Goal: Task Accomplishment & Management: Manage account settings

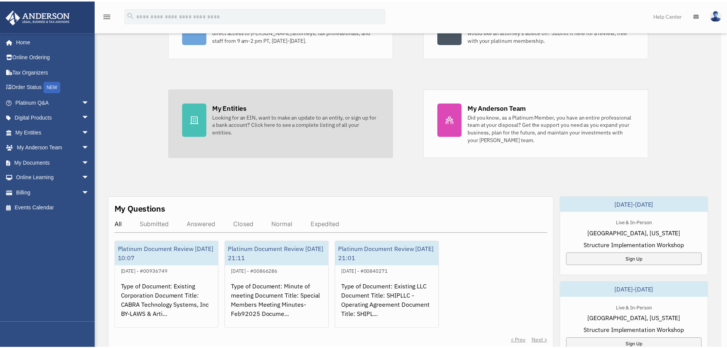
scroll to position [115, 0]
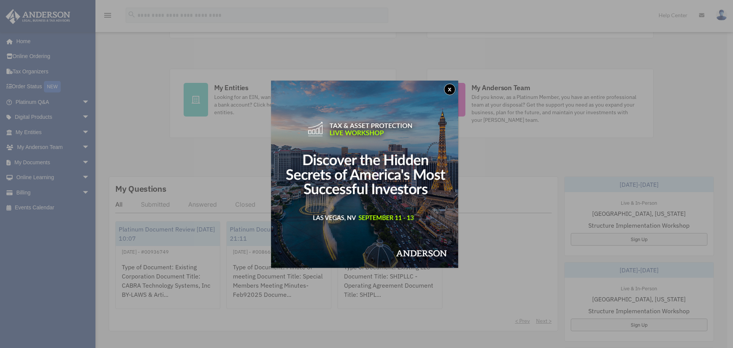
click at [453, 85] on button "x" at bounding box center [449, 89] width 11 height 11
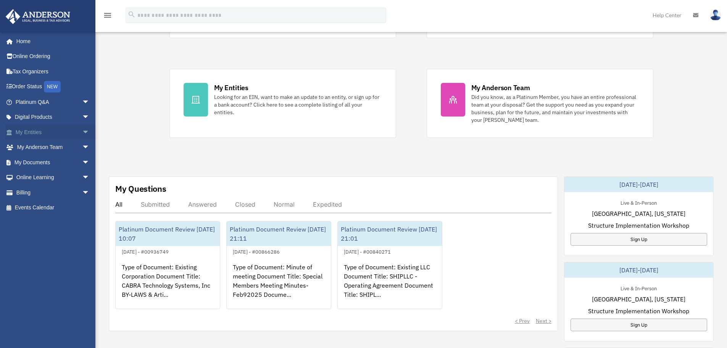
click at [29, 128] on link "My Entities arrow_drop_down" at bounding box center [53, 131] width 96 height 15
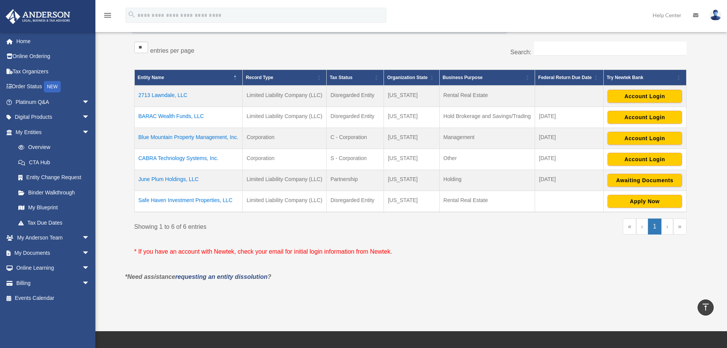
scroll to position [115, 0]
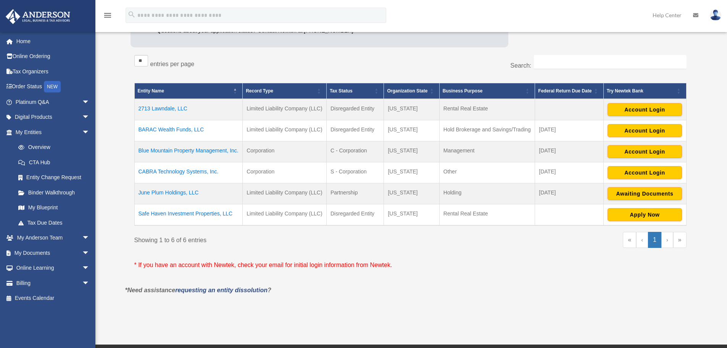
click at [162, 104] on td "2713 Lawndale, LLC" at bounding box center [188, 109] width 108 height 21
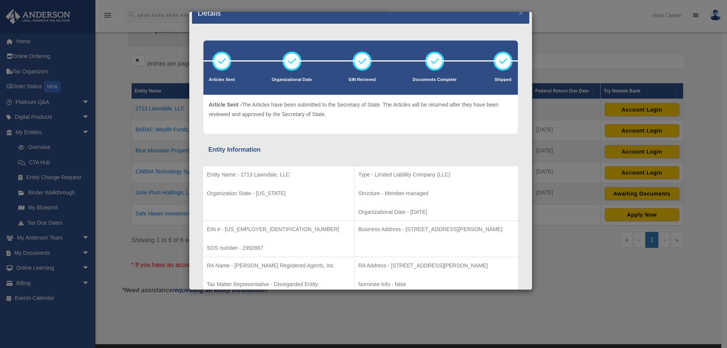
scroll to position [0, 0]
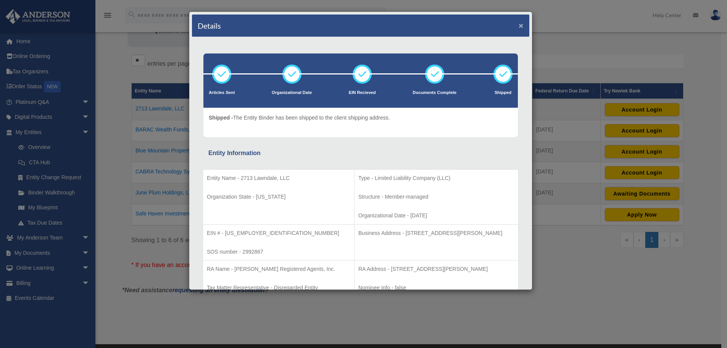
click at [519, 22] on button "×" at bounding box center [521, 25] width 5 height 8
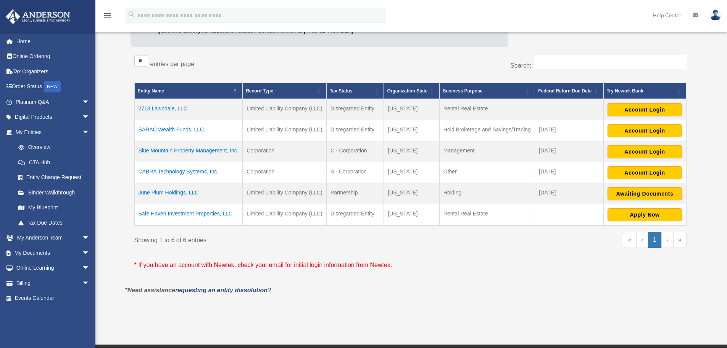
click at [215, 211] on td "Safe Haven Investment Properties, LLC" at bounding box center [188, 214] width 108 height 21
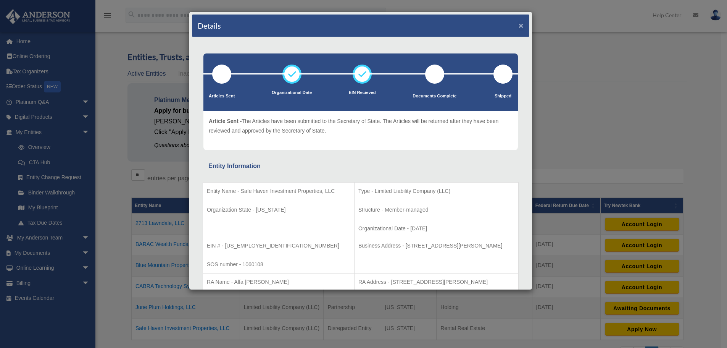
click at [519, 24] on button "×" at bounding box center [521, 25] width 5 height 8
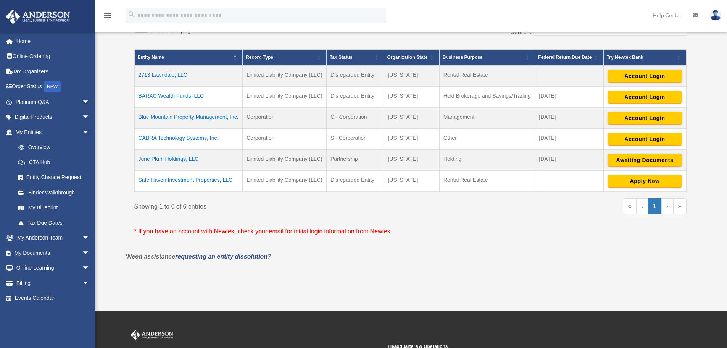
scroll to position [153, 0]
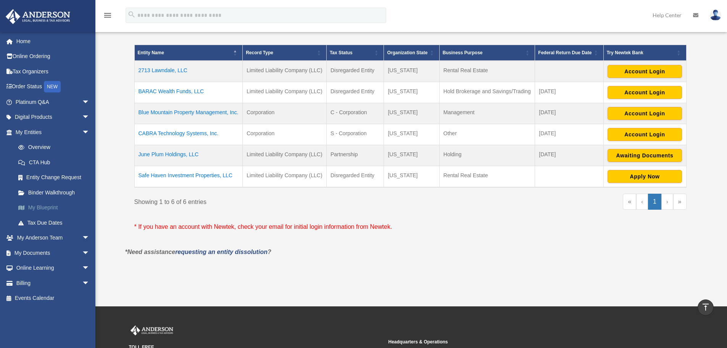
click at [45, 205] on link "My Blueprint" at bounding box center [56, 207] width 90 height 15
click at [43, 204] on link "My Blueprint" at bounding box center [56, 207] width 90 height 15
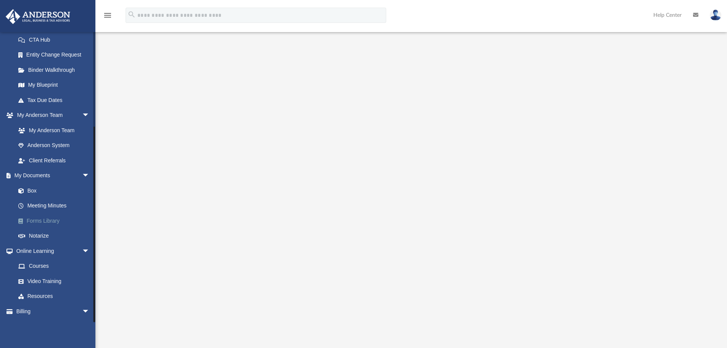
scroll to position [136, 0]
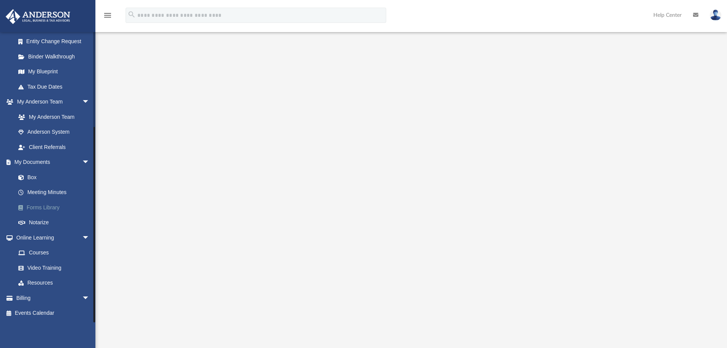
click at [44, 202] on link "Forms Library" at bounding box center [56, 207] width 90 height 15
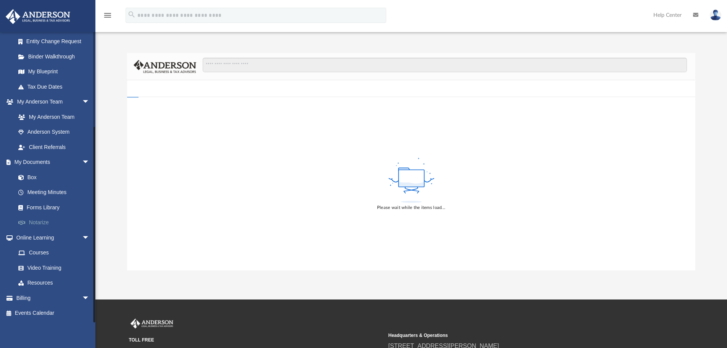
click at [42, 220] on link "Notarize" at bounding box center [56, 222] width 90 height 15
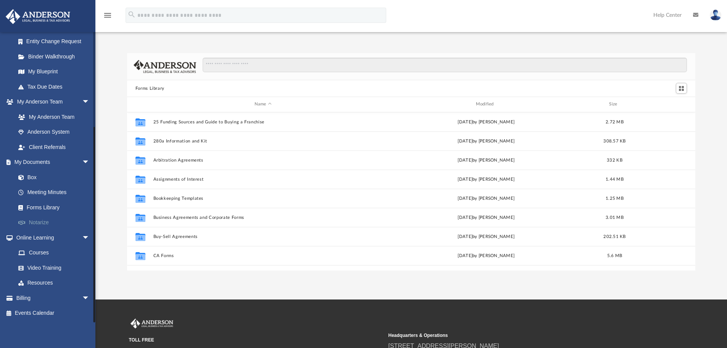
scroll to position [168, 563]
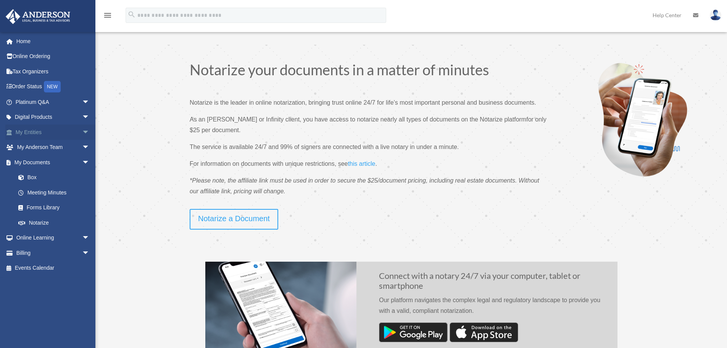
click at [82, 129] on span "arrow_drop_down" at bounding box center [89, 132] width 15 height 16
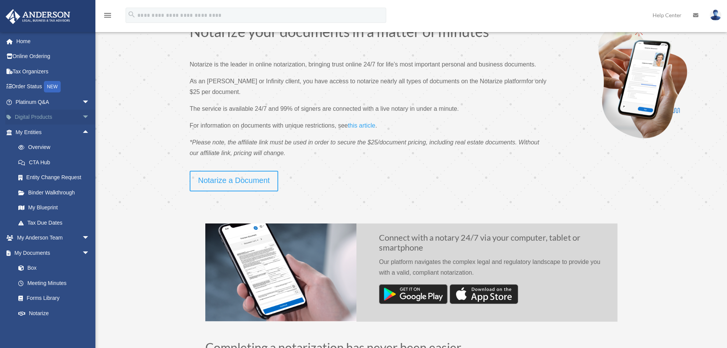
click at [82, 115] on span "arrow_drop_down" at bounding box center [89, 118] width 15 height 16
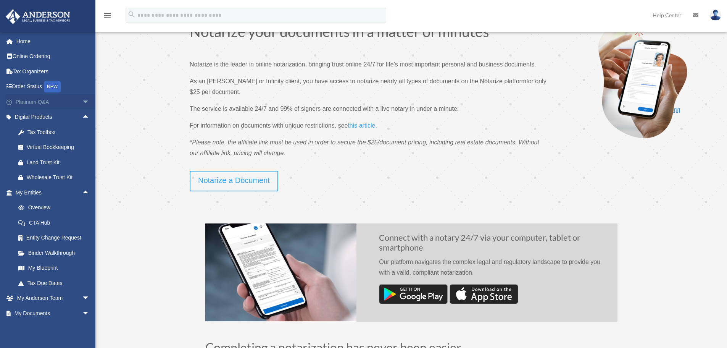
click at [82, 99] on span "arrow_drop_down" at bounding box center [89, 102] width 15 height 16
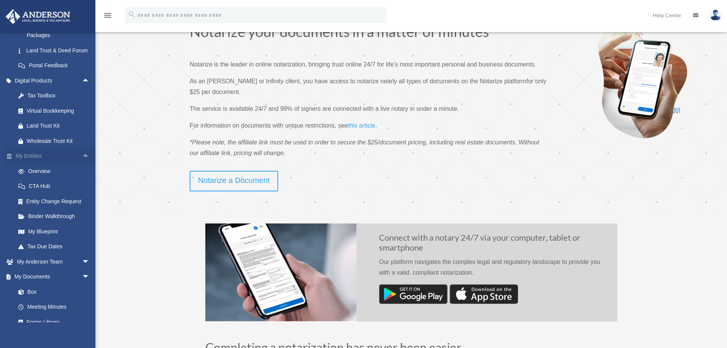
click at [38, 164] on link "My Entities arrow_drop_up" at bounding box center [53, 155] width 96 height 15
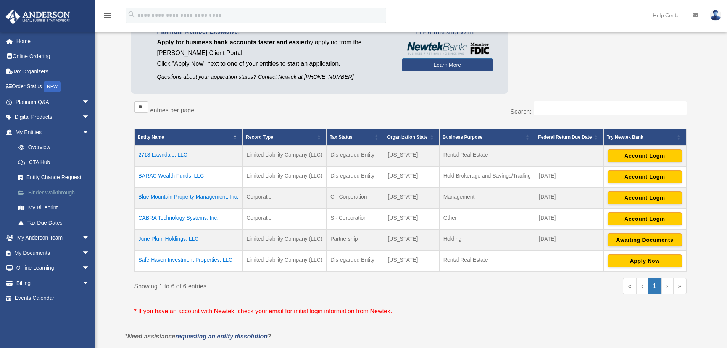
scroll to position [76, 0]
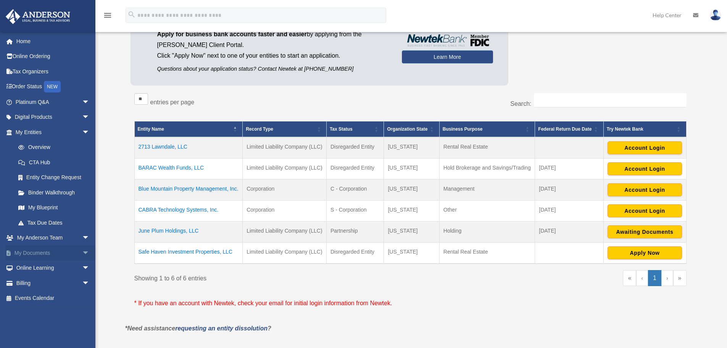
click at [82, 250] on span "arrow_drop_down" at bounding box center [89, 253] width 15 height 16
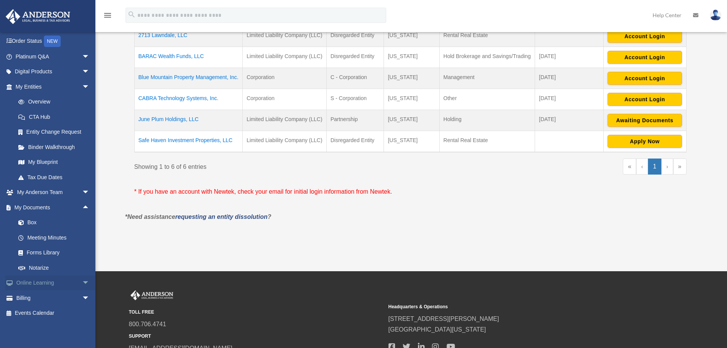
scroll to position [191, 0]
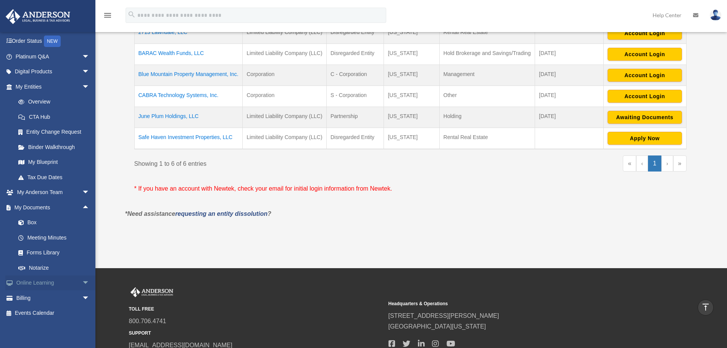
click at [82, 279] on span "arrow_drop_down" at bounding box center [89, 283] width 15 height 16
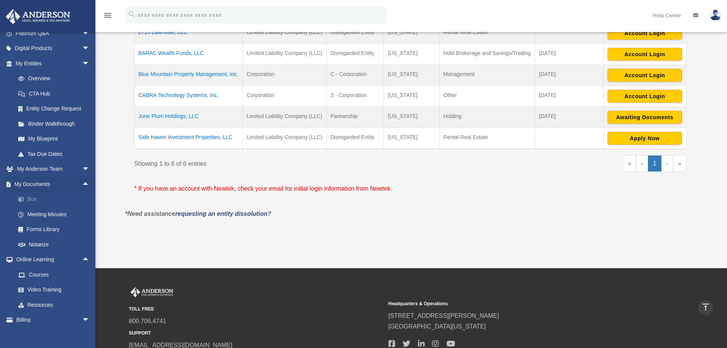
scroll to position [91, 0]
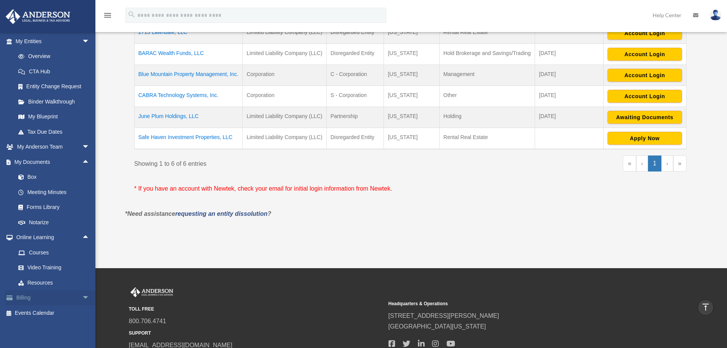
click at [82, 297] on span "arrow_drop_down" at bounding box center [89, 298] width 15 height 16
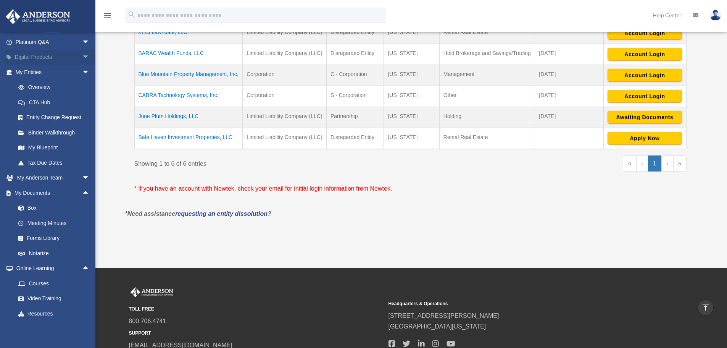
scroll to position [22, 0]
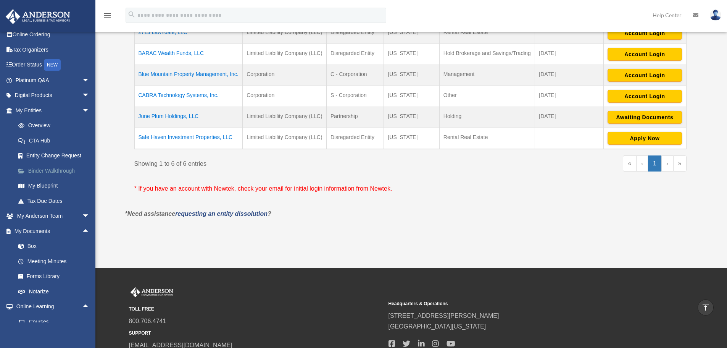
click at [56, 171] on link "Binder Walkthrough" at bounding box center [56, 170] width 90 height 15
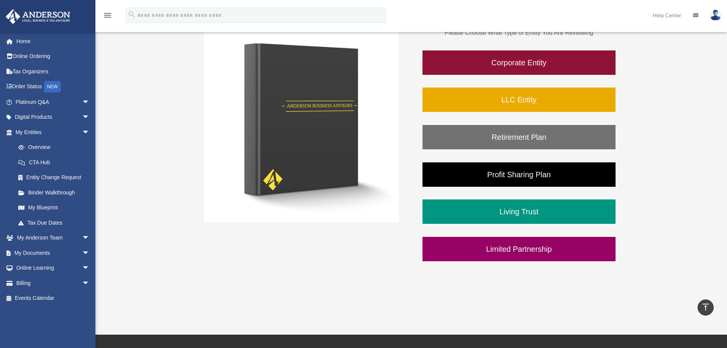
scroll to position [120, 0]
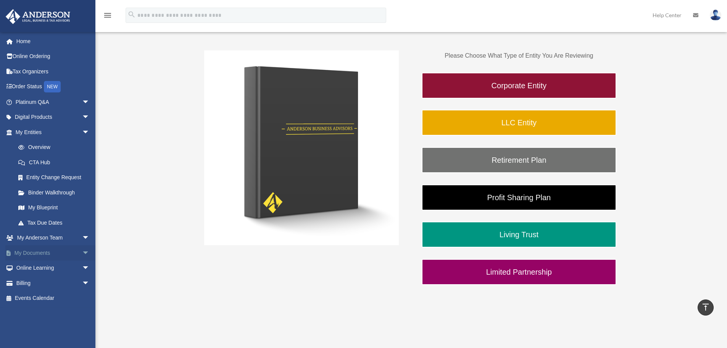
click at [48, 253] on link "My Documents arrow_drop_down" at bounding box center [53, 252] width 96 height 15
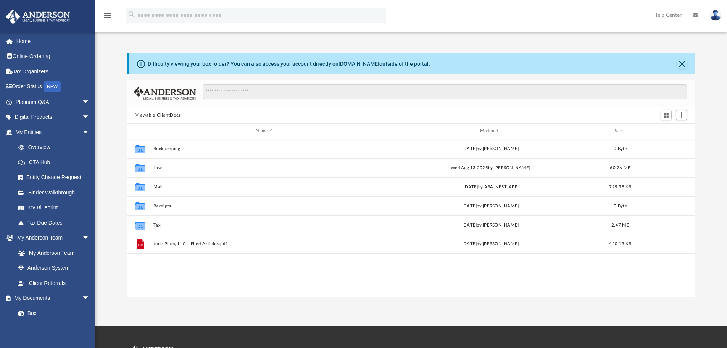
scroll to position [6, 6]
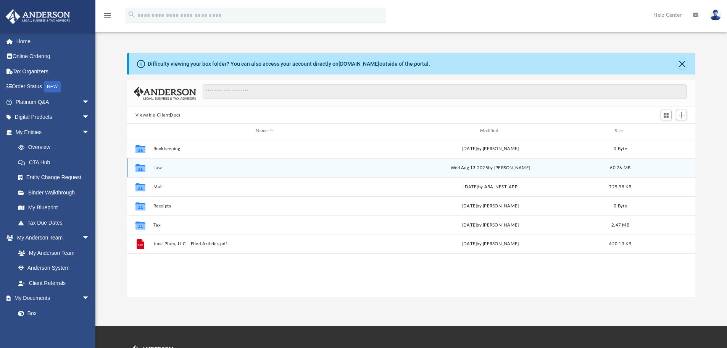
click at [157, 165] on button "Law" at bounding box center [264, 167] width 223 height 5
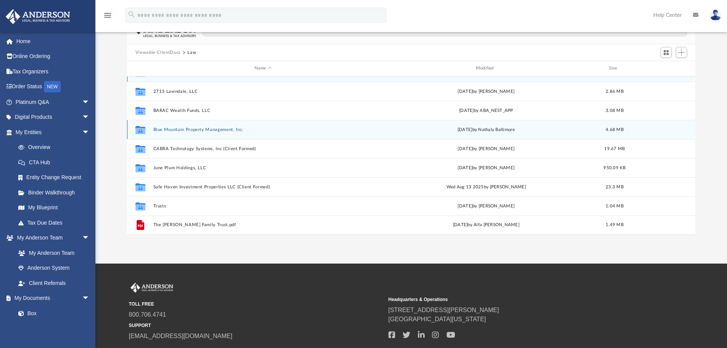
scroll to position [76, 0]
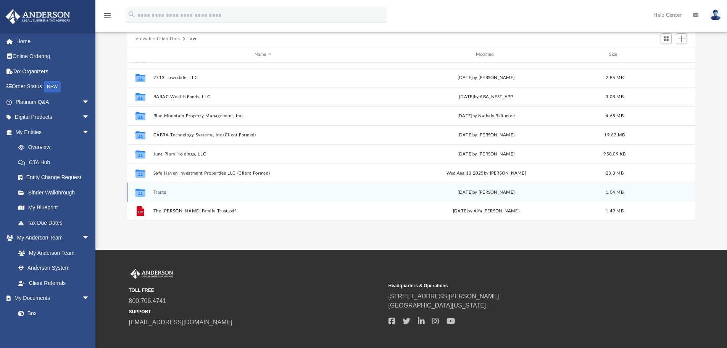
click at [161, 190] on button "Trusts" at bounding box center [263, 192] width 220 height 5
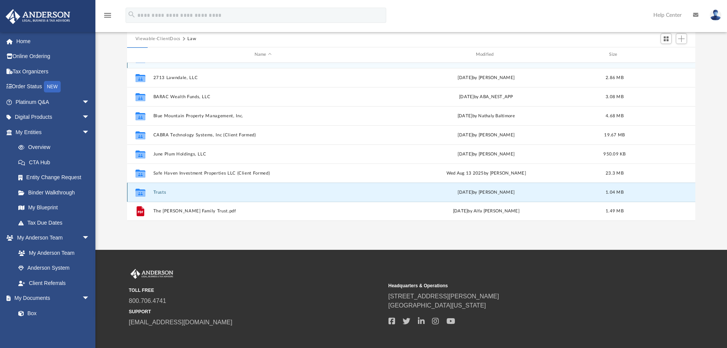
scroll to position [0, 0]
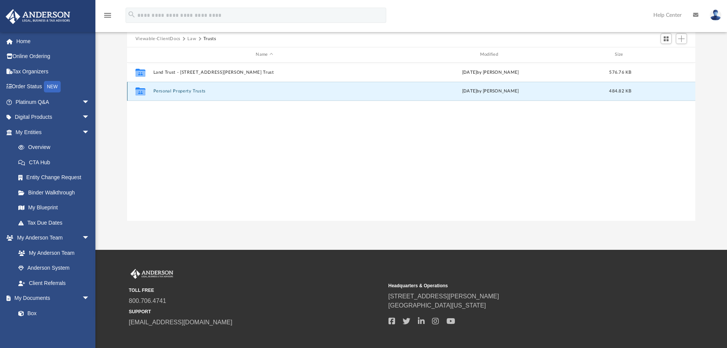
click at [199, 90] on button "Personal Property Trusts" at bounding box center [264, 91] width 223 height 5
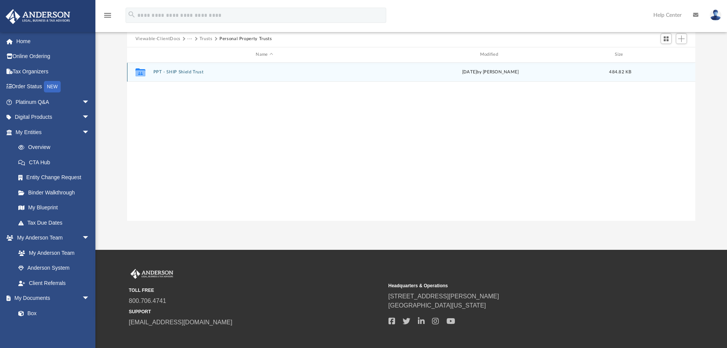
click at [187, 68] on div "Collaborated Folder PPT - SHIP Shield Trust Mon Feb 24 2025 by Cora Melot 484.8…" at bounding box center [411, 72] width 569 height 19
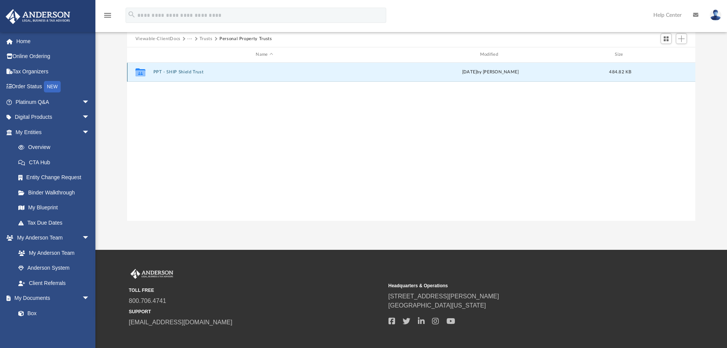
click at [186, 71] on button "PPT - SHIP Shield Trust" at bounding box center [264, 71] width 223 height 5
click at [199, 70] on button "2025.02.24 - Signed Trust Docs (SHIP Shield Trust).pdf" at bounding box center [264, 71] width 223 height 5
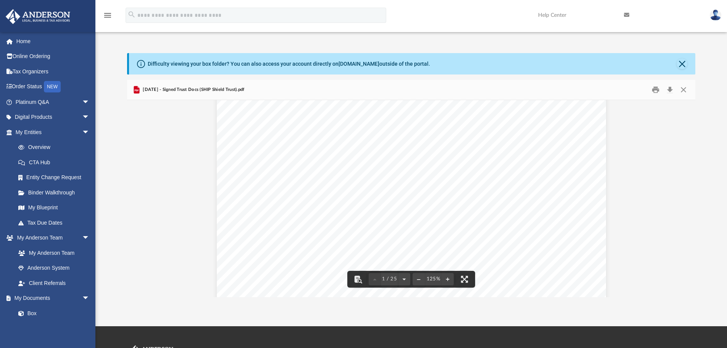
scroll to position [115, 0]
click at [685, 89] on button "Close" at bounding box center [684, 90] width 14 height 12
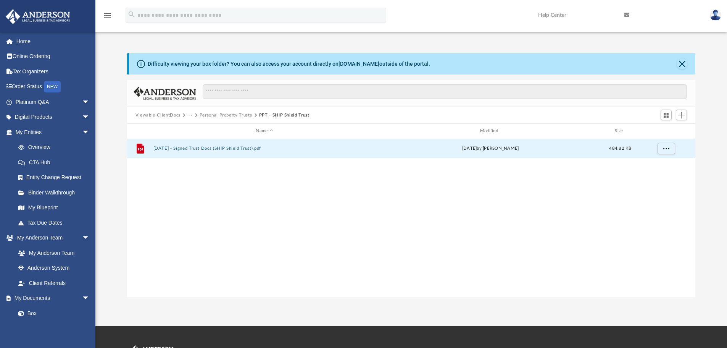
click at [228, 114] on button "Personal Property Trusts" at bounding box center [226, 115] width 53 height 7
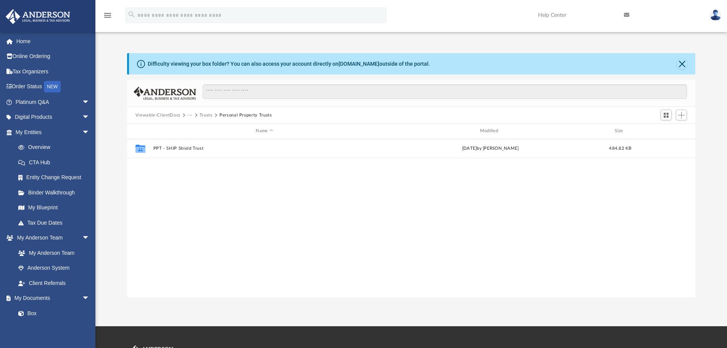
click at [209, 113] on button "Trusts" at bounding box center [206, 115] width 13 height 7
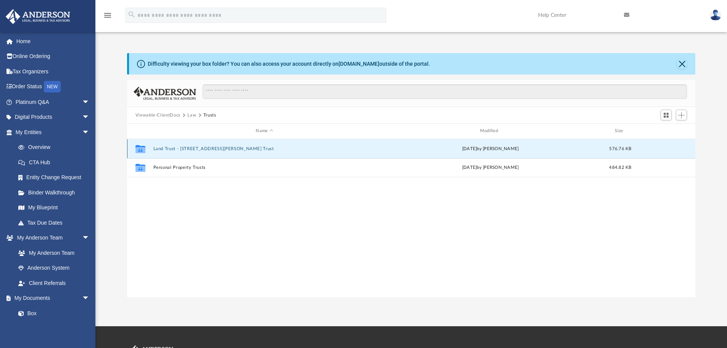
click at [193, 148] on button "Land Trust - 4002 Omer Lane Trust" at bounding box center [264, 148] width 223 height 5
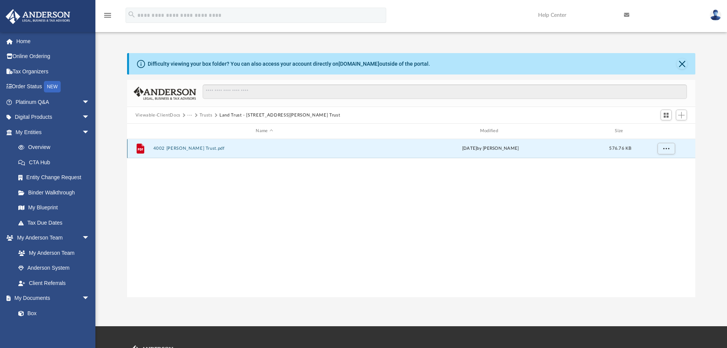
click at [191, 149] on button "4002 Omer Lane Trust.pdf" at bounding box center [264, 148] width 223 height 5
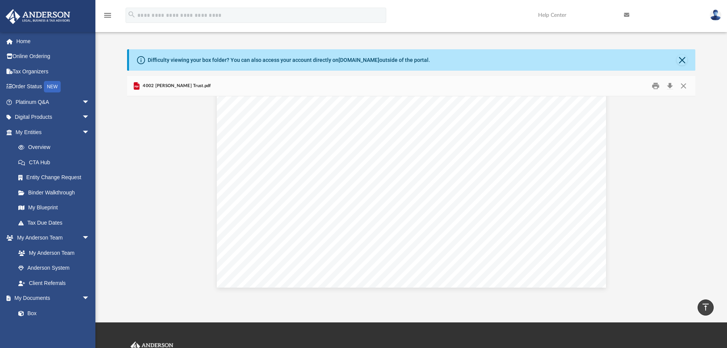
scroll to position [0, 0]
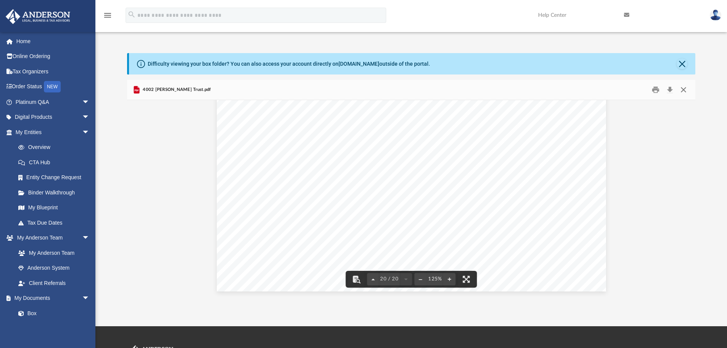
click at [680, 88] on button "Close" at bounding box center [684, 90] width 14 height 12
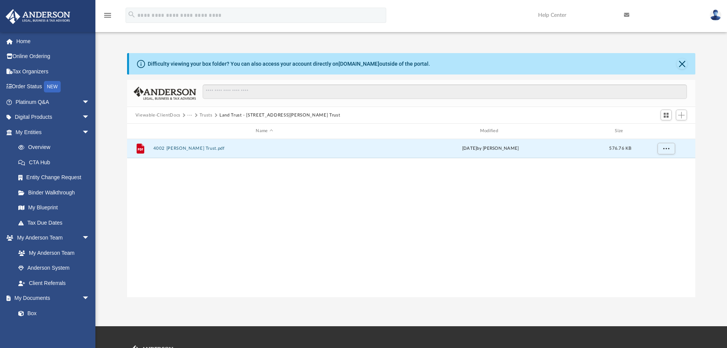
click at [208, 114] on button "Trusts" at bounding box center [206, 115] width 13 height 7
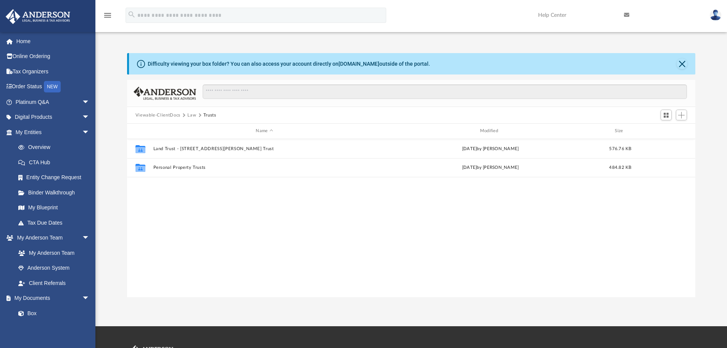
click at [190, 115] on button "Law" at bounding box center [191, 115] width 9 height 7
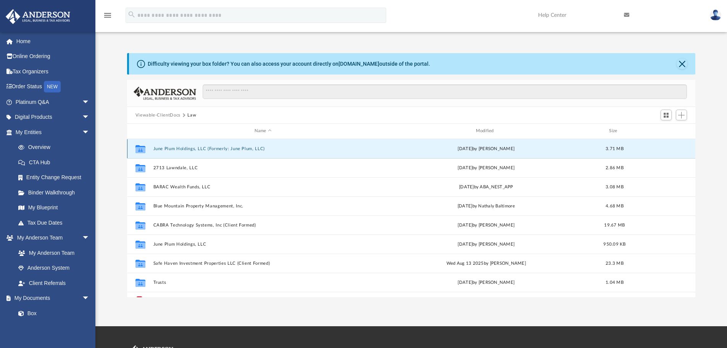
click at [229, 148] on button "June Plum Holdings, LLC (Formerly: June Plum, LLC)" at bounding box center [263, 148] width 220 height 5
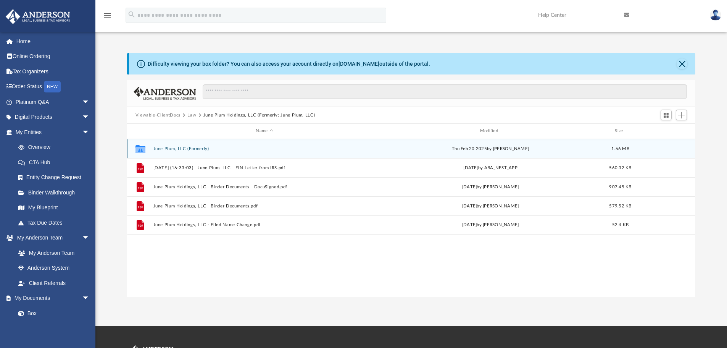
click at [196, 149] on button "June Plum, LLC (Formerly)" at bounding box center [264, 148] width 223 height 5
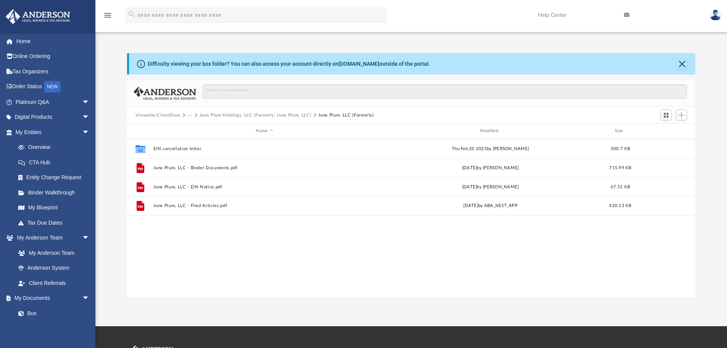
click at [224, 118] on button "June Plum Holdings, LLC (Formerly: June Plum, LLC)" at bounding box center [256, 115] width 112 height 7
click at [198, 117] on span "···" at bounding box center [193, 115] width 12 height 7
click at [192, 112] on button "Law" at bounding box center [191, 115] width 9 height 7
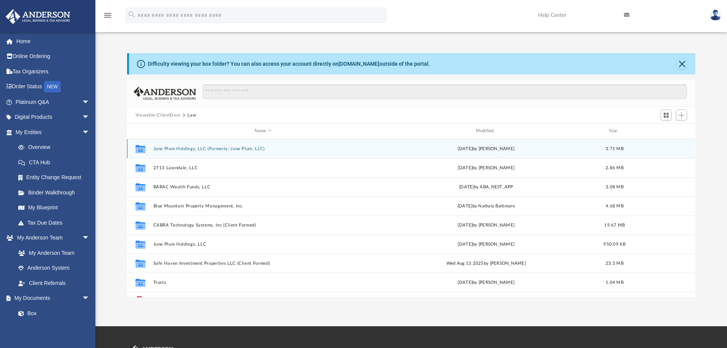
click at [196, 147] on button "June Plum Holdings, LLC (Formerly: June Plum, LLC)" at bounding box center [263, 148] width 220 height 5
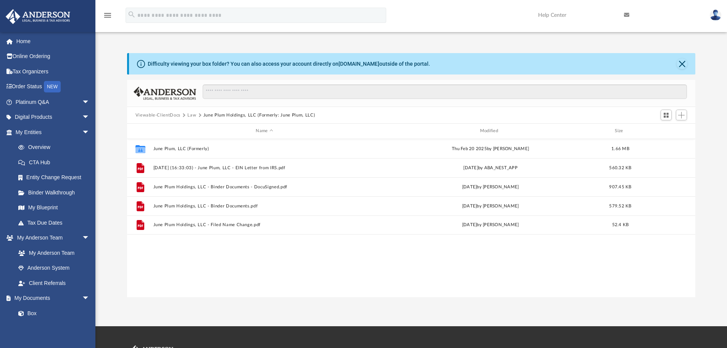
click at [194, 113] on button "Law" at bounding box center [191, 115] width 9 height 7
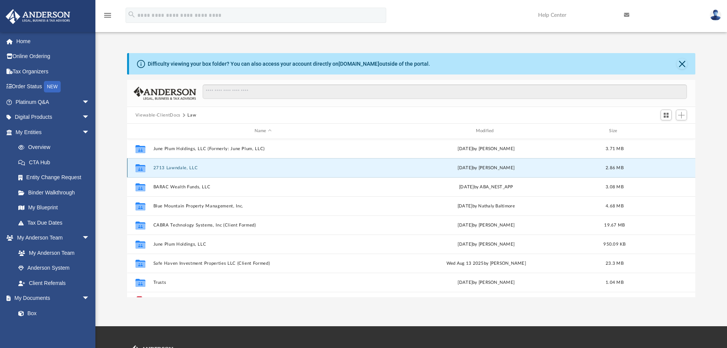
click at [188, 169] on button "2713 Lawndale, LLC" at bounding box center [263, 167] width 220 height 5
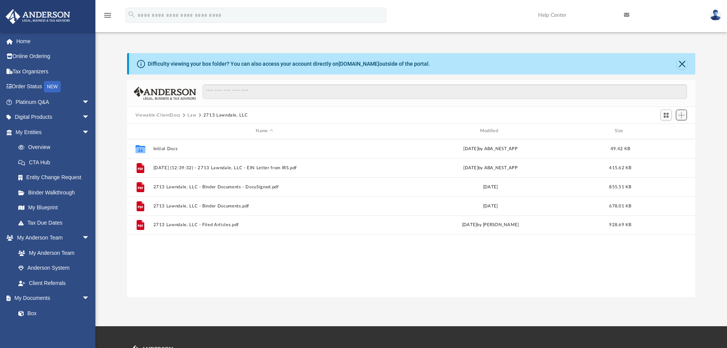
click at [681, 113] on span "Add" at bounding box center [681, 115] width 6 height 6
click at [667, 129] on li "Upload" at bounding box center [671, 130] width 24 height 8
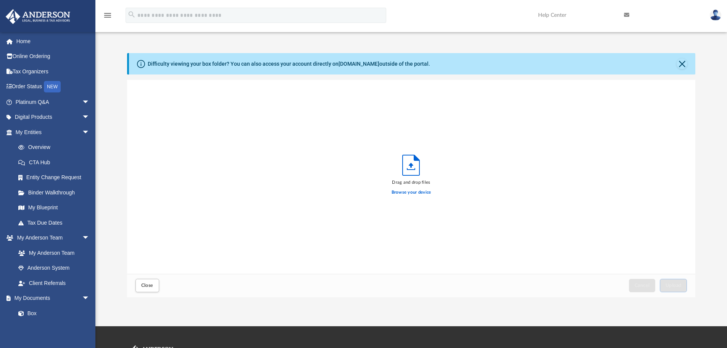
scroll to position [188, 563]
click at [414, 190] on label "Browse your device" at bounding box center [412, 192] width 40 height 7
click at [0, 0] on input "Browse your device" at bounding box center [0, 0] width 0 height 0
click at [675, 283] on span "Upload" at bounding box center [674, 285] width 16 height 5
click at [143, 283] on span "Close" at bounding box center [147, 285] width 12 height 5
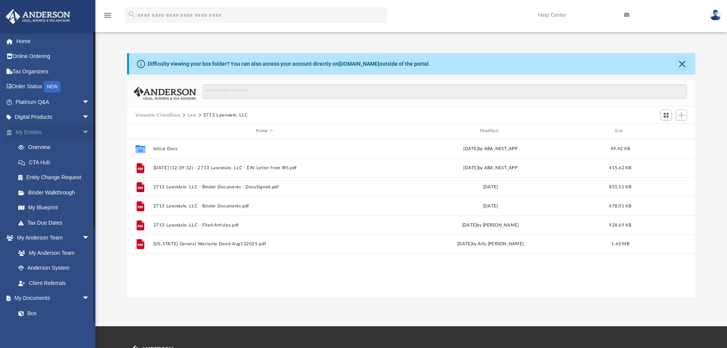
click at [35, 132] on link "My Entities arrow_drop_down" at bounding box center [53, 131] width 96 height 15
click at [38, 147] on link "Overview" at bounding box center [56, 147] width 90 height 15
click at [42, 144] on link "Overview" at bounding box center [56, 147] width 90 height 15
click at [29, 128] on link "My Entities arrow_drop_down" at bounding box center [53, 131] width 96 height 15
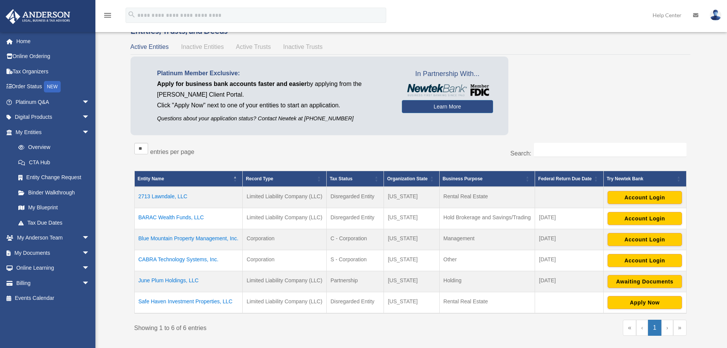
scroll to position [38, 0]
